Goal: Navigation & Orientation: Find specific page/section

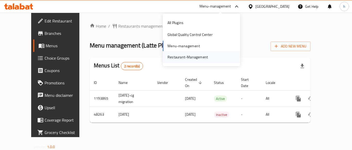
click at [183, 57] on div "Restaurant-Management" at bounding box center [188, 57] width 40 height 6
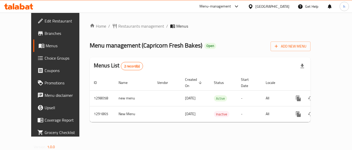
click at [200, 8] on div "Menu-management" at bounding box center [219, 6] width 48 height 12
click at [219, 1] on div "Menu-management" at bounding box center [219, 6] width 48 height 12
click at [223, 3] on div "Menu-management" at bounding box center [219, 6] width 48 height 12
click at [220, 8] on div "Menu-management" at bounding box center [215, 6] width 32 height 6
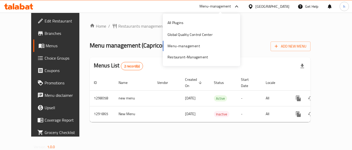
click at [192, 48] on div "All Plugins Global Quality Control Center Menu-management Restaurant-Management" at bounding box center [201, 40] width 77 height 46
click at [188, 58] on div "Restaurant-Management" at bounding box center [188, 57] width 40 height 6
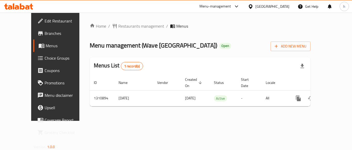
click at [223, 3] on div "Menu-management" at bounding box center [219, 6] width 48 height 12
click at [214, 2] on div "Menu-management" at bounding box center [219, 6] width 48 height 12
click at [215, 8] on div "Menu-management" at bounding box center [215, 6] width 32 height 6
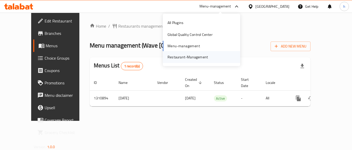
click at [196, 59] on div "Restaurant-Management" at bounding box center [188, 57] width 40 height 6
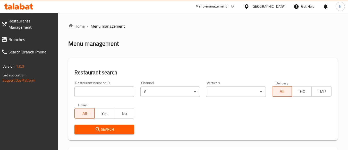
click at [28, 36] on span "Branches" at bounding box center [32, 39] width 46 height 6
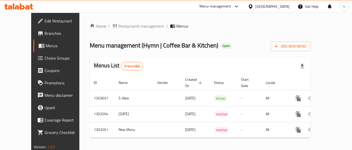
click at [219, 2] on div "Menu-management" at bounding box center [219, 6] width 48 height 12
click at [217, 6] on div "Menu-management" at bounding box center [215, 6] width 32 height 6
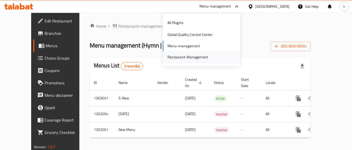
click at [197, 56] on div "Restaurant-Management" at bounding box center [188, 57] width 40 height 6
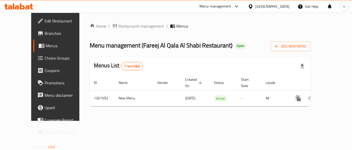
click at [209, 2] on div "Menu-management" at bounding box center [219, 6] width 48 height 12
click at [220, 3] on div "Menu-management" at bounding box center [219, 6] width 48 height 12
click at [216, 7] on div "Menu-management" at bounding box center [215, 6] width 32 height 6
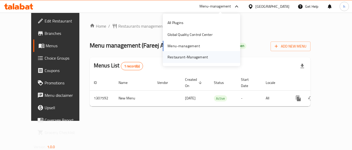
click at [193, 57] on div "Restaurant-Management" at bounding box center [188, 57] width 40 height 6
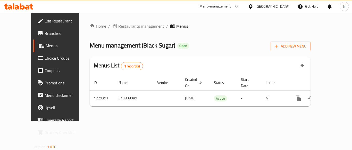
click at [231, 4] on div "Menu-management" at bounding box center [215, 6] width 32 height 6
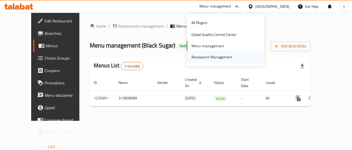
click at [211, 55] on div "Restaurant-Management" at bounding box center [212, 57] width 40 height 6
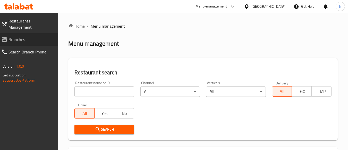
click at [39, 36] on span "Branches" at bounding box center [32, 39] width 46 height 6
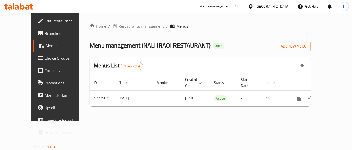
click at [221, 12] on div "Menu-management" at bounding box center [219, 6] width 48 height 12
click at [219, 7] on div "Menu-management" at bounding box center [215, 6] width 32 height 6
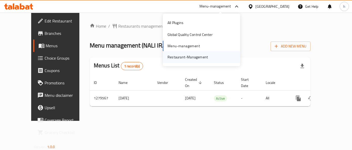
click at [196, 59] on div "Restaurant-Management" at bounding box center [188, 57] width 40 height 6
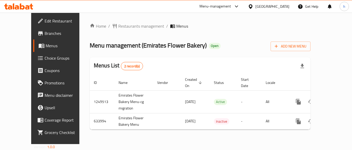
click at [223, 7] on div "Menu-management" at bounding box center [215, 6] width 32 height 6
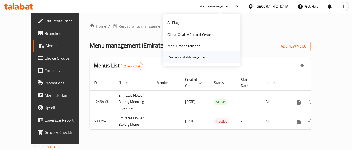
click at [197, 56] on div "Restaurant-Management" at bounding box center [188, 57] width 40 height 6
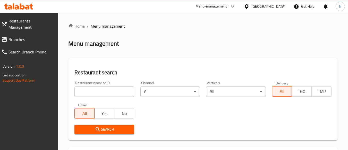
click at [39, 24] on span "Restaurants Management" at bounding box center [32, 24] width 46 height 12
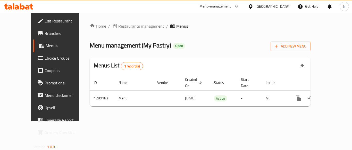
click at [222, 10] on div "Menu-management" at bounding box center [219, 6] width 48 height 12
click at [216, 6] on div "Menu-management" at bounding box center [215, 6] width 32 height 6
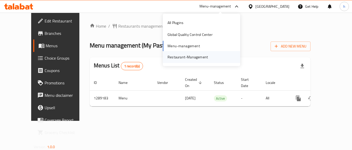
click at [192, 57] on div "Restaurant-Management" at bounding box center [188, 57] width 40 height 6
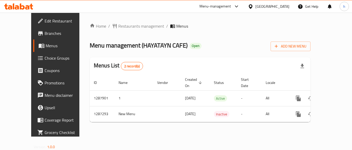
click at [222, 3] on div "Menu-management" at bounding box center [215, 6] width 32 height 6
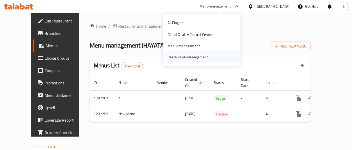
click at [190, 56] on div "Restaurant-Management" at bounding box center [188, 57] width 40 height 6
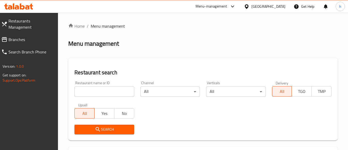
click at [23, 36] on span "Branches" at bounding box center [32, 39] width 46 height 6
click at [22, 36] on span "Branches" at bounding box center [32, 39] width 46 height 6
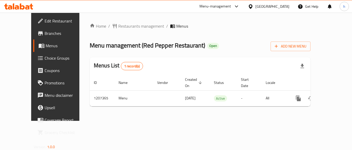
click at [228, 8] on div "Menu-management" at bounding box center [215, 6] width 32 height 6
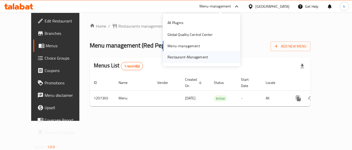
click at [201, 57] on div "Restaurant-Management" at bounding box center [188, 57] width 40 height 6
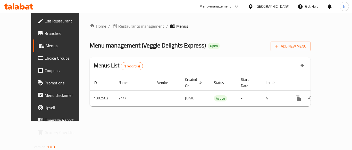
click at [255, 5] on div at bounding box center [251, 7] width 7 height 6
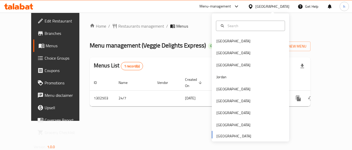
click at [226, 5] on div "Menu-management" at bounding box center [215, 6] width 32 height 6
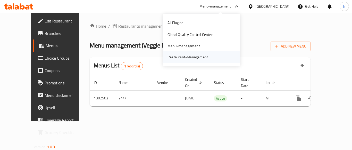
click at [187, 55] on div "Restaurant-Management" at bounding box center [188, 57] width 40 height 6
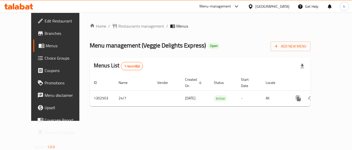
click at [232, 2] on div "Menu-management" at bounding box center [219, 6] width 48 height 12
click at [223, 7] on div "Menu-management" at bounding box center [215, 6] width 32 height 6
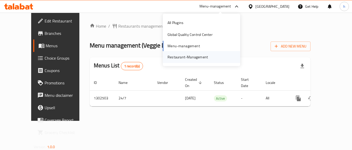
click at [205, 55] on div "Restaurant-Management" at bounding box center [188, 57] width 40 height 6
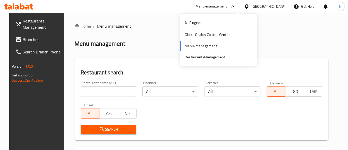
click at [209, 47] on div "All Plugins Global Quality Control Center Menu-management Restaurant-Management" at bounding box center [218, 40] width 77 height 46
click at [209, 55] on div "Restaurant-Management" at bounding box center [205, 57] width 40 height 6
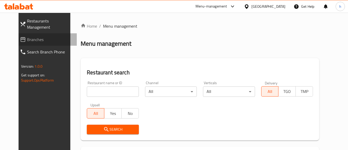
click at [33, 36] on span "Branches" at bounding box center [50, 39] width 46 height 6
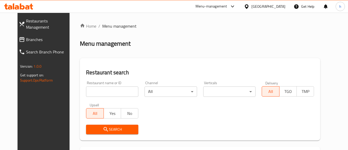
click at [97, 89] on input "search" at bounding box center [112, 91] width 52 height 10
paste input "682765"
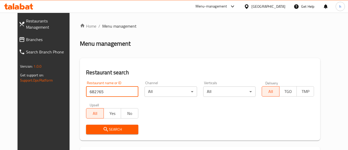
type input "682765"
click at [106, 130] on span "Search" at bounding box center [112, 129] width 44 height 6
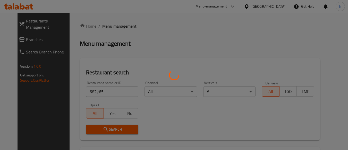
click at [106, 130] on div at bounding box center [174, 75] width 348 height 150
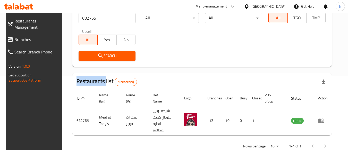
scroll to position [80, 0]
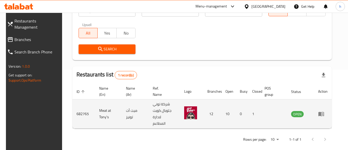
click at [278, 116] on td "enhanced table" at bounding box center [274, 113] width 27 height 29
click at [276, 112] on td "enhanced table" at bounding box center [274, 113] width 27 height 29
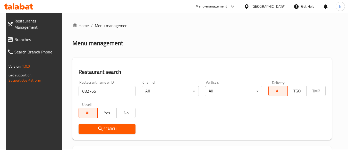
scroll to position [0, 0]
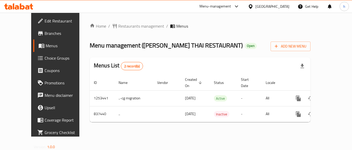
click at [214, 5] on div "Menu-management" at bounding box center [215, 6] width 32 height 6
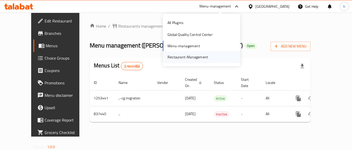
click at [189, 57] on div "Restaurant-Management" at bounding box center [188, 57] width 40 height 6
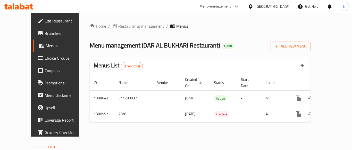
click at [225, 2] on div "Menu-management" at bounding box center [219, 6] width 48 height 12
click at [220, 6] on div "Menu-management" at bounding box center [215, 6] width 32 height 6
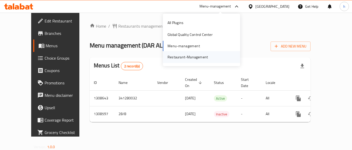
click at [198, 56] on div "Restaurant-Management" at bounding box center [188, 57] width 40 height 6
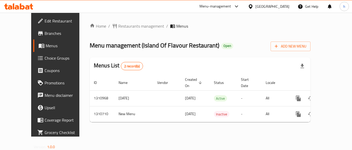
click at [223, 6] on div "Menu-management" at bounding box center [215, 6] width 32 height 6
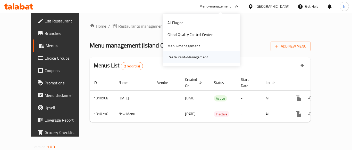
click at [184, 57] on div "Restaurant-Management" at bounding box center [188, 57] width 40 height 6
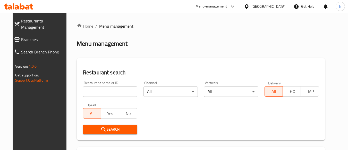
click at [45, 38] on link "Branches" at bounding box center [40, 39] width 61 height 12
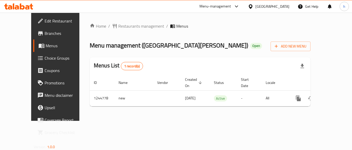
click at [216, 7] on div "Menu-management" at bounding box center [215, 6] width 32 height 6
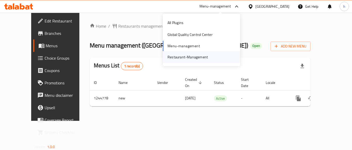
click at [198, 56] on div "Restaurant-Management" at bounding box center [188, 57] width 40 height 6
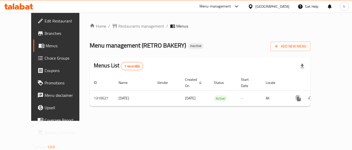
click at [45, 35] on span "Branches" at bounding box center [65, 33] width 41 height 6
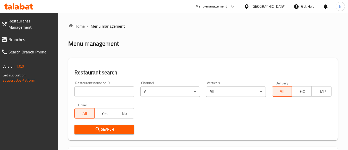
click at [19, 36] on span "Branches" at bounding box center [32, 39] width 46 height 6
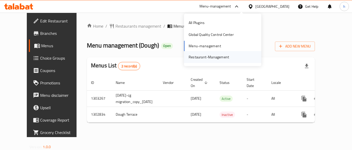
click at [207, 56] on div "Restaurant-Management" at bounding box center [209, 57] width 40 height 6
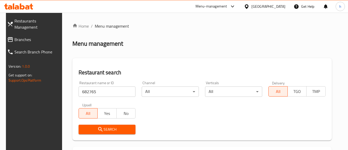
click at [22, 36] on span "Branches" at bounding box center [37, 39] width 46 height 6
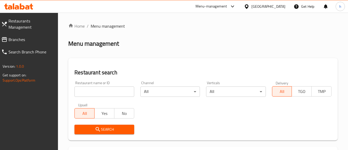
click at [38, 36] on span "Branches" at bounding box center [32, 39] width 46 height 6
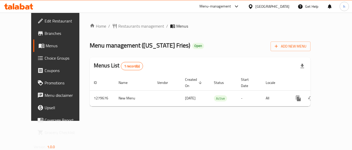
click at [210, 7] on div "Menu-management" at bounding box center [215, 6] width 32 height 6
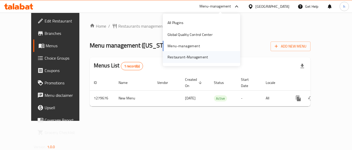
click at [179, 55] on div "Restaurant-Management" at bounding box center [188, 57] width 40 height 6
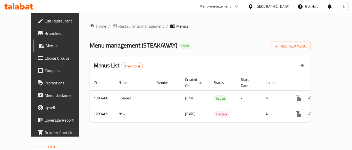
click at [218, 1] on div "Menu-management" at bounding box center [219, 6] width 48 height 12
click at [216, 5] on div "Menu-management" at bounding box center [215, 6] width 32 height 6
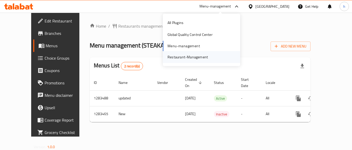
click at [188, 57] on div "Restaurant-Management" at bounding box center [188, 57] width 40 height 6
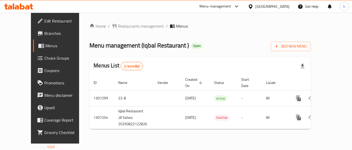
click at [221, 7] on div "Menu-management" at bounding box center [215, 6] width 32 height 6
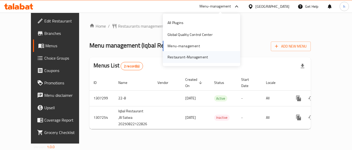
click at [189, 58] on div "Restaurant-Management" at bounding box center [188, 57] width 40 height 6
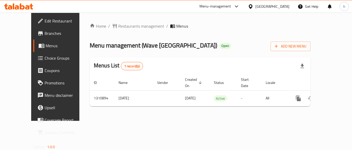
click at [218, 3] on div "Menu-management" at bounding box center [219, 6] width 48 height 12
click at [219, 7] on div "Menu-management" at bounding box center [215, 6] width 32 height 6
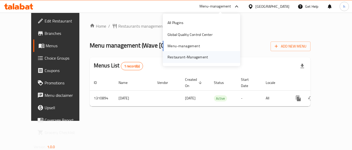
click at [190, 60] on div "Restaurant-Management" at bounding box center [188, 57] width 40 height 6
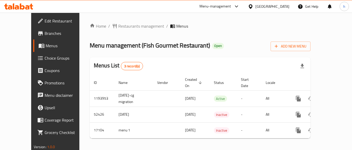
click at [212, 4] on div "Menu-management" at bounding box center [215, 6] width 32 height 6
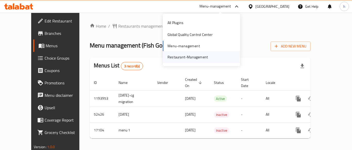
click at [193, 59] on div "Restaurant-Management" at bounding box center [188, 57] width 40 height 6
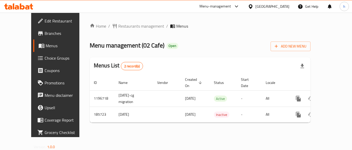
click at [221, 6] on div "Menu-management" at bounding box center [215, 6] width 32 height 6
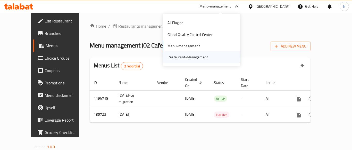
click at [195, 55] on div "Restaurant-Management" at bounding box center [188, 57] width 40 height 6
